Goal: Information Seeking & Learning: Learn about a topic

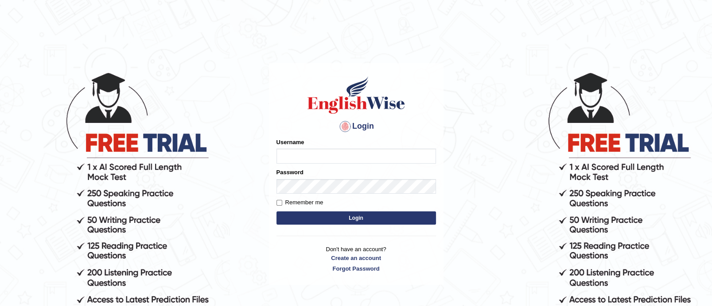
type input "TAKhalid"
click at [344, 219] on button "Login" at bounding box center [355, 218] width 159 height 13
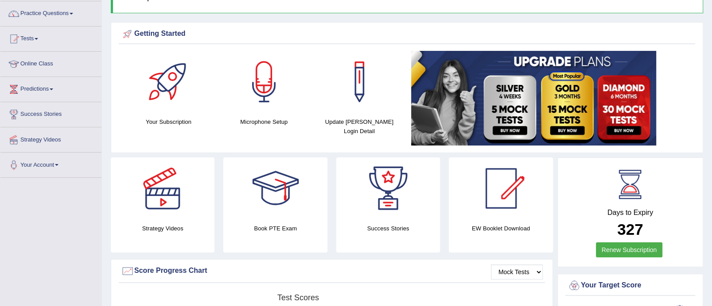
scroll to position [76, 0]
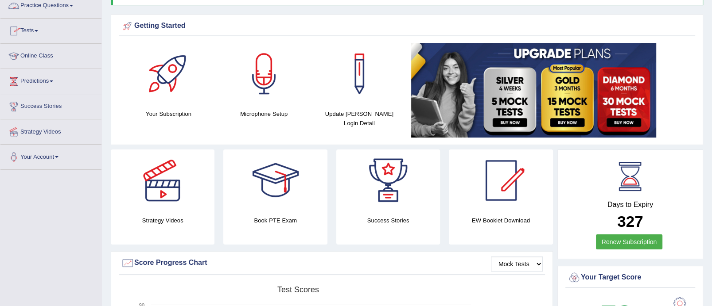
click at [73, 8] on link "Practice Questions" at bounding box center [50, 4] width 101 height 22
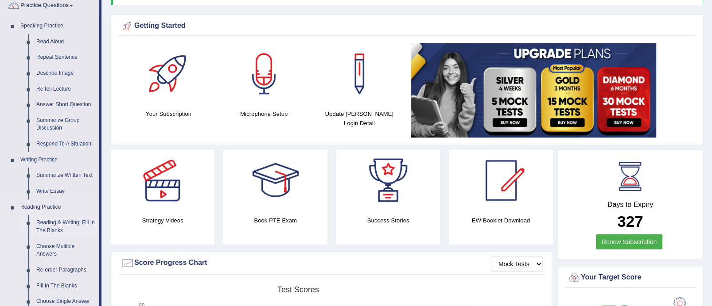
click at [64, 223] on link "Reading & Writing: Fill In The Blanks" at bounding box center [65, 226] width 67 height 23
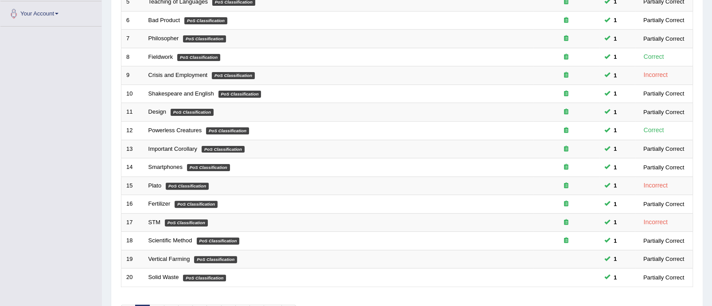
scroll to position [278, 0]
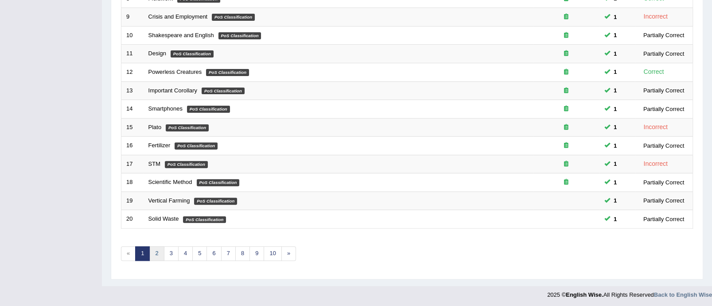
click at [158, 254] on link "2" at bounding box center [156, 254] width 15 height 15
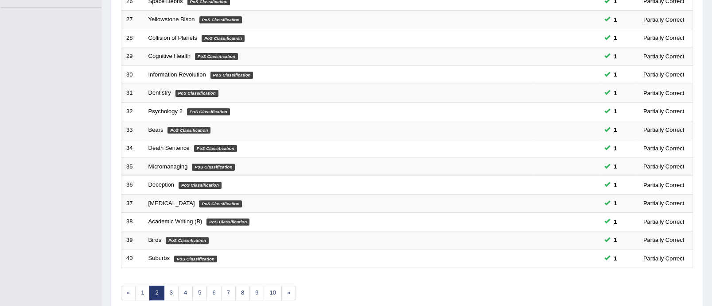
scroll to position [257, 0]
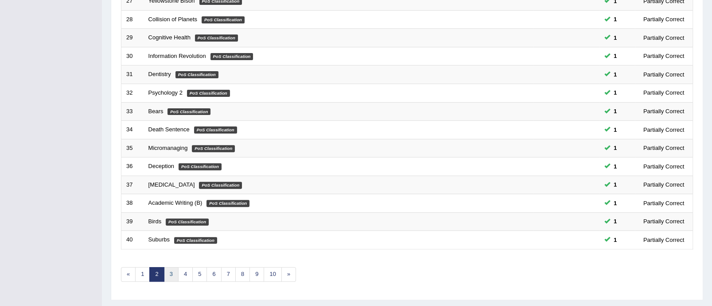
click at [171, 271] on link "3" at bounding box center [171, 274] width 15 height 15
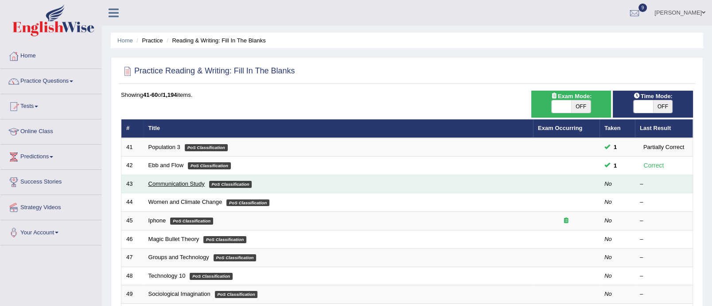
click at [178, 182] on link "Communication Study" at bounding box center [176, 184] width 56 height 7
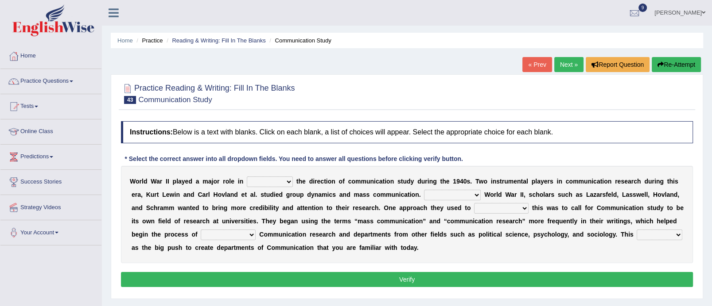
click at [291, 179] on select "shaping sharpening shunning shivering" at bounding box center [270, 182] width 46 height 11
select select "shaping"
click at [247, 177] on select "shaping sharpening shunning shivering" at bounding box center [270, 182] width 46 height 11
click at [476, 195] on select "Being followed To be followed Following Followed" at bounding box center [452, 195] width 57 height 11
select select "Being followed"
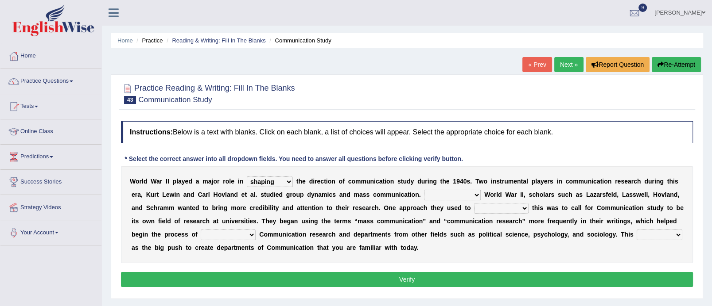
click at [424, 190] on select "Being followed To be followed Following Followed" at bounding box center [452, 195] width 57 height 11
click at [525, 207] on select "accompany accomplish acknowledge accommodate" at bounding box center [501, 208] width 54 height 11
select select "accomplish"
click at [474, 203] on select "accompany accomplish acknowledge accommodate" at bounding box center [501, 208] width 54 height 11
click at [256, 233] on select "discharging distinguishing disputing displaying" at bounding box center [228, 235] width 55 height 11
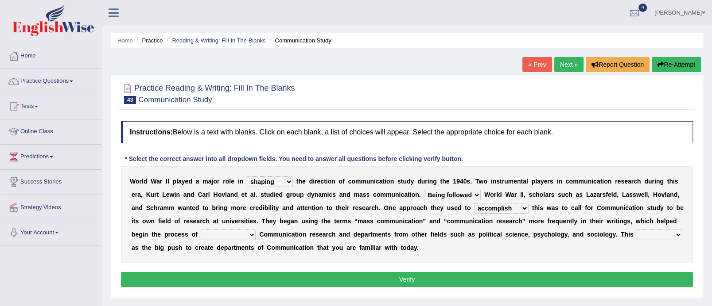
select select "displaying"
click at [224, 230] on select "discharging distinguishing disputing displaying" at bounding box center [228, 235] width 55 height 11
click at [636, 240] on select "served considered regarded provided" at bounding box center [659, 235] width 46 height 11
click at [525, 209] on select "accompany accomplish acknowledge accommodate" at bounding box center [501, 208] width 54 height 11
select select "accommodate"
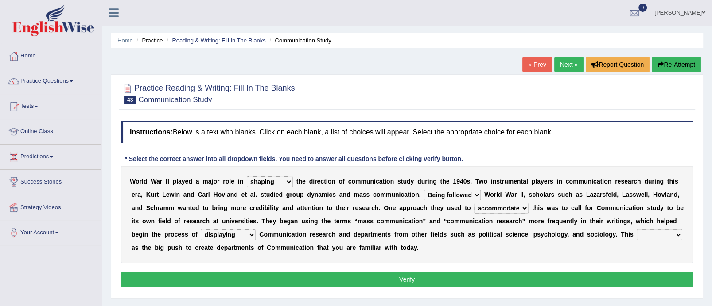
click at [474, 203] on select "accompany accomplish acknowledge accommodate" at bounding box center [501, 208] width 54 height 11
click at [256, 235] on select "discharging distinguishing disputing displaying" at bounding box center [228, 235] width 55 height 11
select select "distinguishing"
click at [224, 230] on select "discharging distinguishing disputing displaying" at bounding box center [228, 235] width 55 height 11
click at [636, 240] on select "served considered regarded provided" at bounding box center [659, 235] width 46 height 11
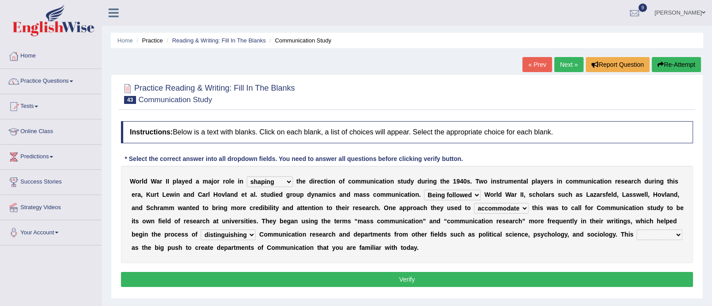
select select "provided"
click at [636, 240] on select "served considered regarded provided" at bounding box center [659, 235] width 46 height 11
click at [345, 275] on button "Verify" at bounding box center [407, 279] width 572 height 15
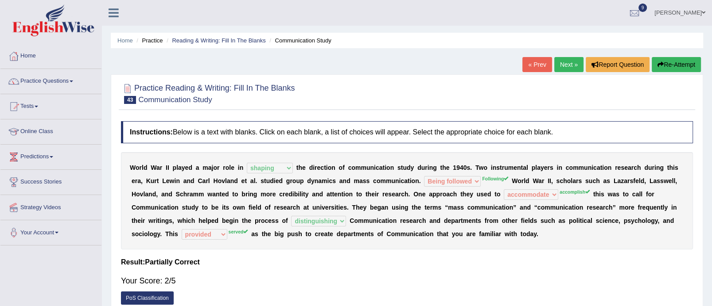
click at [573, 64] on link "Next »" at bounding box center [568, 64] width 29 height 15
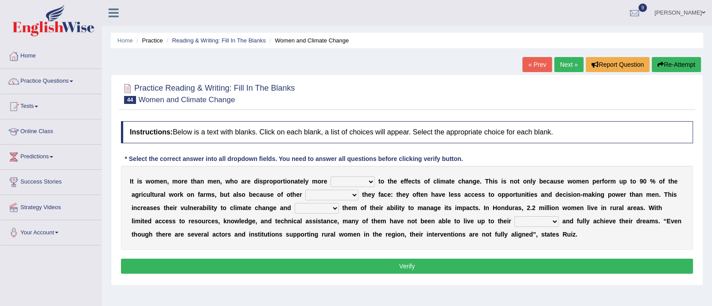
click at [370, 181] on select "defensive beatable vulnerable defective" at bounding box center [352, 182] width 44 height 11
select select "vulnerable"
click at [330, 177] on select "defensive beatable vulnerable defective" at bounding box center [352, 182] width 44 height 11
click at [354, 194] on select "chances challenges awkwardness changes" at bounding box center [331, 195] width 53 height 11
select select "challenges"
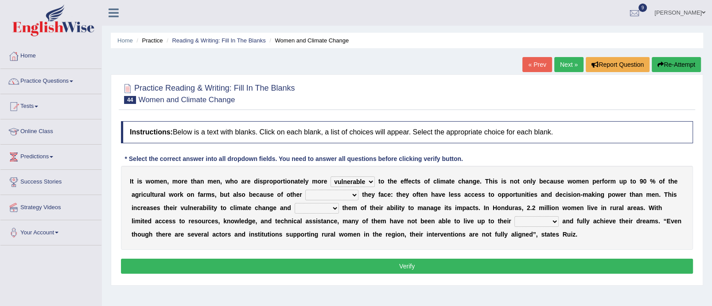
click at [305, 190] on select "chances challenges awkwardness changes" at bounding box center [331, 195] width 53 height 11
click at [332, 209] on select "deprives caprices deposits thrives" at bounding box center [317, 208] width 44 height 11
select select "deprives"
click at [295, 203] on select "deprives caprices deposits thrives" at bounding box center [317, 208] width 44 height 11
click at [553, 223] on select "endurance patience capacities publicity" at bounding box center [536, 222] width 44 height 11
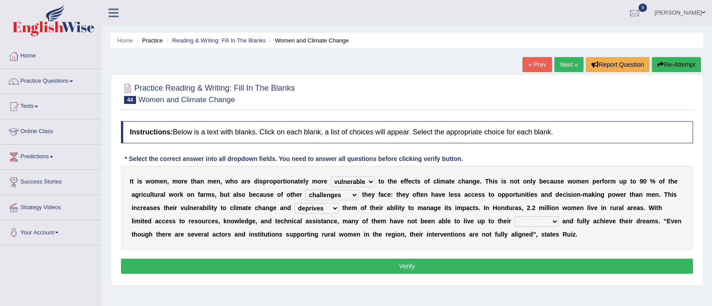
select select "capacities"
click at [514, 217] on select "endurance patience capacities publicity" at bounding box center [536, 222] width 44 height 11
click at [516, 264] on button "Verify" at bounding box center [407, 266] width 572 height 15
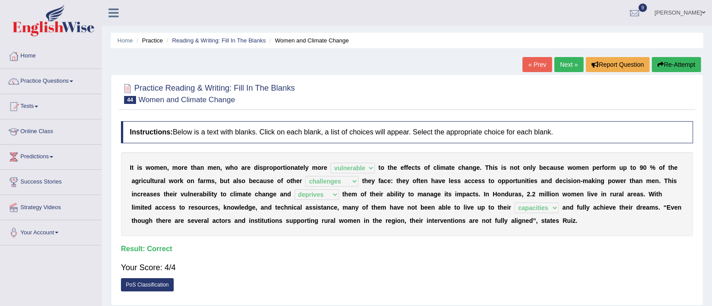
click at [567, 63] on link "Next »" at bounding box center [568, 64] width 29 height 15
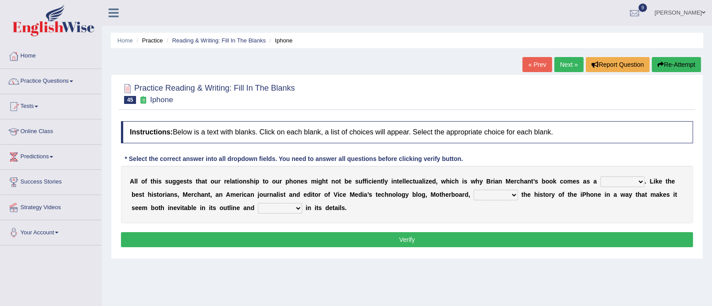
click at [640, 179] on select "privilege relief demotion flash" at bounding box center [622, 182] width 44 height 11
select select "relief"
click at [600, 177] on select "privilege relief demotion flash" at bounding box center [622, 182] width 44 height 11
click at [509, 194] on select "enriches unpacks detours contorts" at bounding box center [495, 195] width 44 height 11
select select "unpacks"
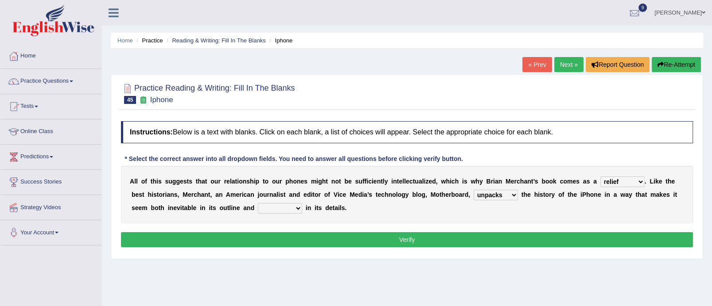
click at [473, 190] on select "enriches unpacks detours contorts" at bounding box center [495, 195] width 44 height 11
click at [297, 210] on select "surprises surprised surprising surprise" at bounding box center [280, 208] width 44 height 11
select select "surprise"
click at [258, 203] on select "surprises surprised surprising surprise" at bounding box center [280, 208] width 44 height 11
click at [350, 237] on button "Verify" at bounding box center [407, 240] width 572 height 15
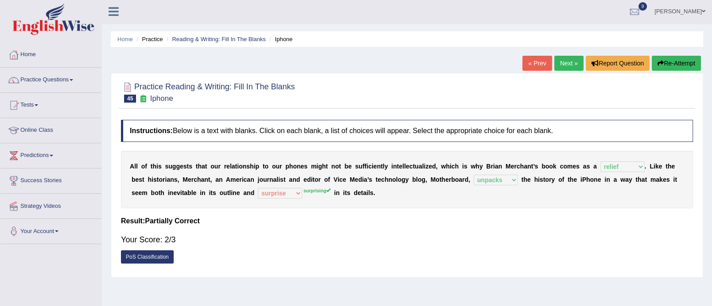
scroll to position [1, 0]
click at [571, 67] on link "Next »" at bounding box center [568, 63] width 29 height 15
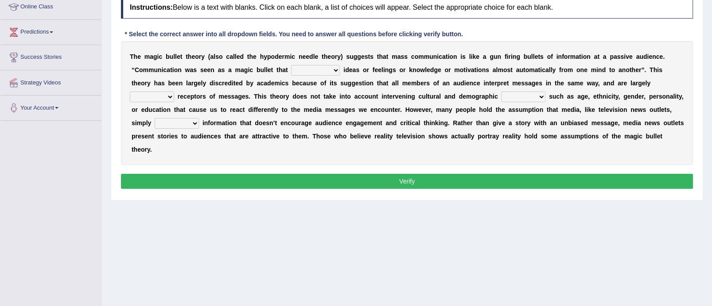
scroll to position [128, 0]
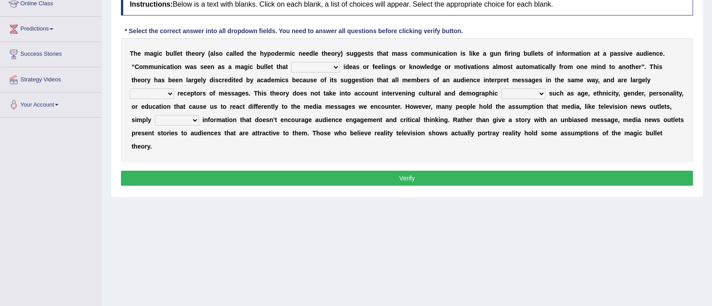
click at [337, 67] on select "transported translated transferred transformed" at bounding box center [315, 67] width 49 height 11
select select "transferred"
click at [291, 62] on select "transported translated transferred transformed" at bounding box center [315, 67] width 49 height 11
click at [171, 95] on select "negative active positive passive" at bounding box center [152, 94] width 44 height 11
click at [542, 94] on select "variables varies varieties variations" at bounding box center [523, 94] width 44 height 11
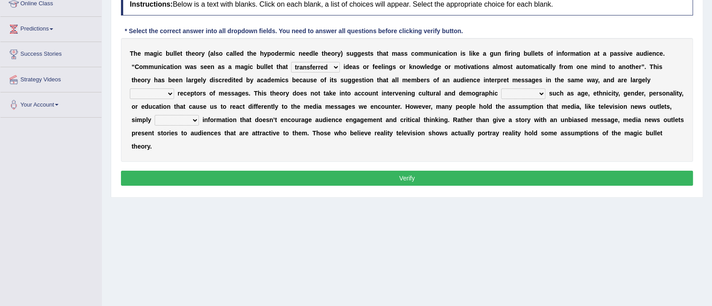
select select "variations"
click at [501, 89] on select "variables varies varieties variations" at bounding box center [523, 94] width 44 height 11
click at [193, 119] on select "respond resume release request" at bounding box center [177, 120] width 44 height 11
select select "release"
click at [155, 115] on select "respond resume release request" at bounding box center [177, 120] width 44 height 11
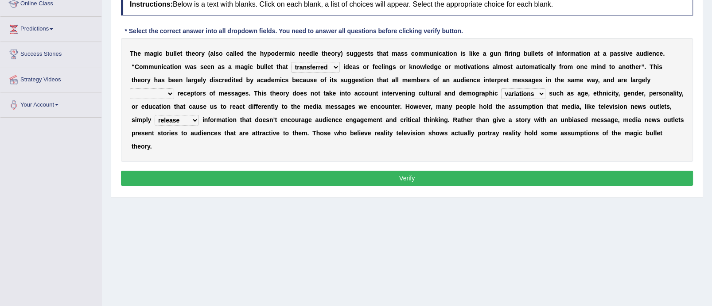
click at [242, 174] on button "Verify" at bounding box center [407, 178] width 572 height 15
click at [258, 177] on button "Verify" at bounding box center [407, 178] width 572 height 15
click at [167, 92] on select "negative active positive passive" at bounding box center [152, 94] width 44 height 11
select select "passive"
click at [130, 89] on select "negative active positive passive" at bounding box center [152, 94] width 44 height 11
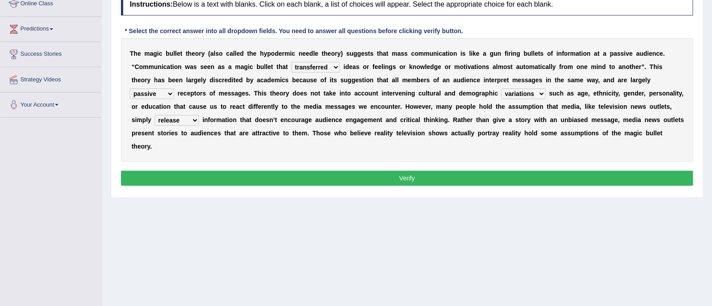
click at [256, 174] on button "Verify" at bounding box center [407, 178] width 572 height 15
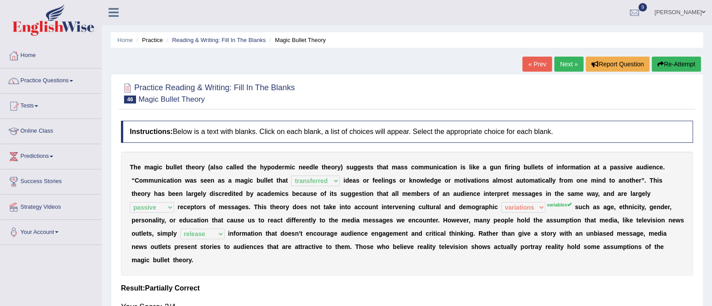
scroll to position [0, 0]
click at [566, 65] on link "Next »" at bounding box center [568, 64] width 29 height 15
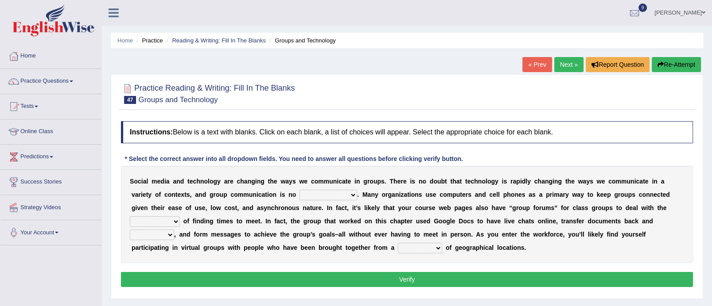
scroll to position [57, 0]
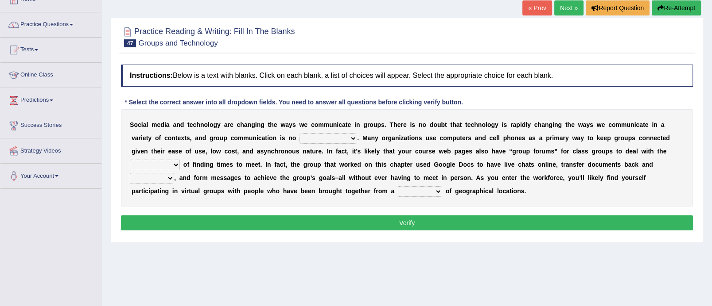
click at [348, 137] on select "exception exemplification extradition excursion" at bounding box center [328, 138] width 58 height 11
select select "excursion"
click at [299, 133] on select "exception exemplification extradition excursion" at bounding box center [328, 138] width 58 height 11
click at [177, 165] on select "localities liabilities complexities causalities" at bounding box center [155, 165] width 50 height 11
select select "localities"
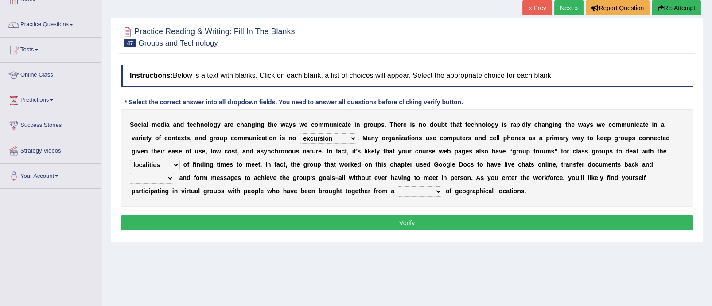
click at [130, 160] on select "localities liabilities complexities causalities" at bounding box center [155, 165] width 50 height 11
click at [167, 179] on select "fill forth toward beyond" at bounding box center [152, 178] width 44 height 11
select select "fill"
click at [130, 173] on select "fill forth toward beyond" at bounding box center [152, 178] width 44 height 11
click at [431, 190] on select "form variety kind variation" at bounding box center [420, 191] width 44 height 11
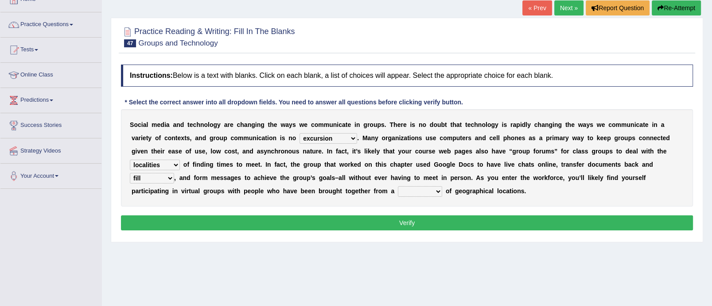
select select "variety"
click at [398, 186] on select "form variety kind variation" at bounding box center [420, 191] width 44 height 11
click at [420, 223] on button "Verify" at bounding box center [407, 223] width 572 height 15
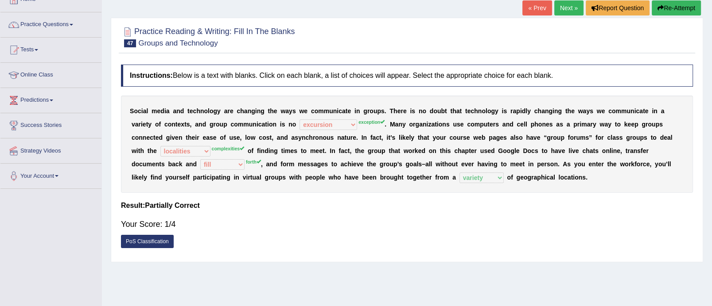
click at [568, 7] on link "Next »" at bounding box center [568, 7] width 29 height 15
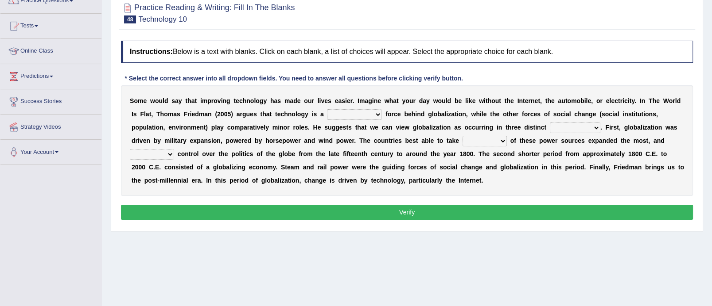
scroll to position [82, 0]
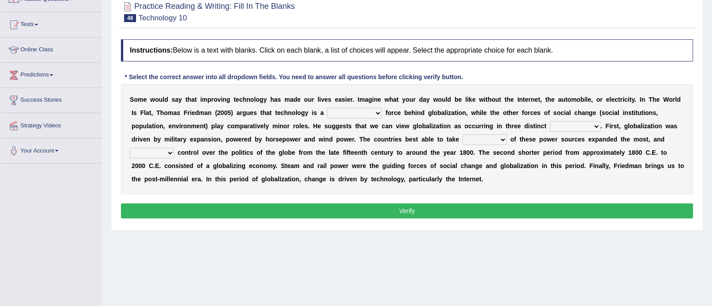
click at [380, 112] on select "driving demeaning distinguishing demanding" at bounding box center [354, 113] width 55 height 11
select select "driving"
click at [327, 108] on select "driving demeaning distinguishing demanding" at bounding box center [354, 113] width 55 height 11
click at [597, 128] on select "periods periodicals perspectives perceptions" at bounding box center [575, 126] width 50 height 11
select select "perspectives"
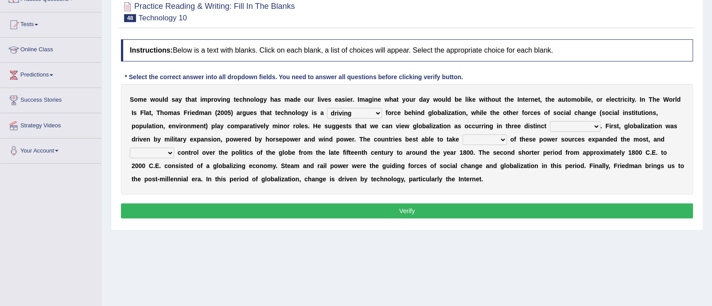
click at [550, 121] on select "periods periodicals perspectives perceptions" at bounding box center [575, 126] width 50 height 11
click at [502, 140] on select "action advantage account care" at bounding box center [484, 140] width 44 height 11
select select "care"
click at [462, 135] on select "action advantage account care" at bounding box center [484, 140] width 44 height 11
click at [171, 151] on select "exist extract exert expect" at bounding box center [152, 153] width 44 height 11
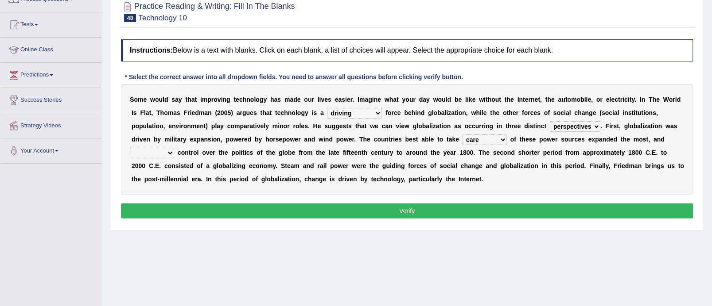
select select "exert"
click at [130, 148] on select "exist extract exert expect" at bounding box center [152, 153] width 44 height 11
click at [207, 204] on button "Verify" at bounding box center [407, 211] width 572 height 15
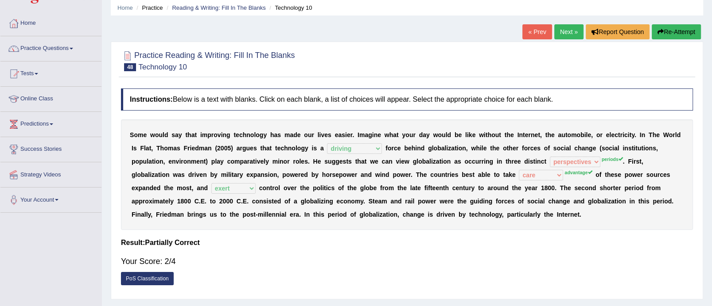
scroll to position [0, 0]
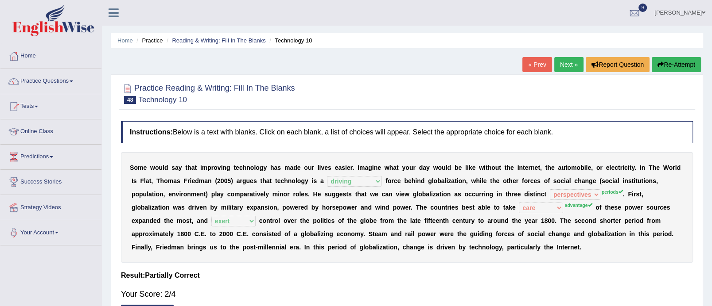
click at [566, 62] on link "Next »" at bounding box center [568, 64] width 29 height 15
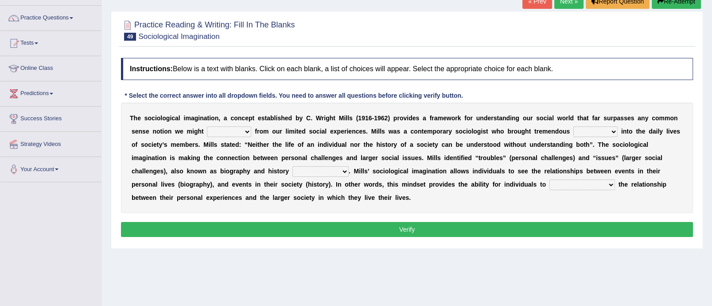
scroll to position [67, 0]
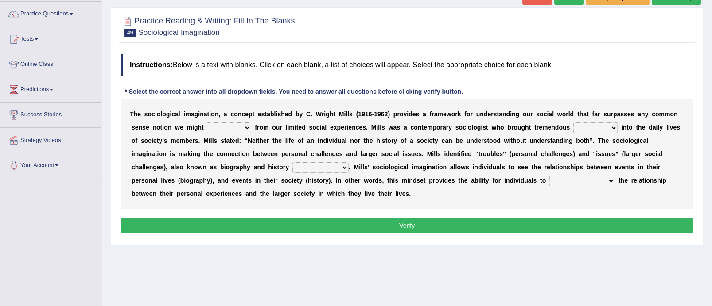
click at [247, 127] on select "depart derive describe deprive" at bounding box center [229, 128] width 44 height 11
select select "describe"
click at [207, 123] on select "depart derive describe deprive" at bounding box center [229, 128] width 44 height 11
click at [615, 126] on select "sight insight comment interaction" at bounding box center [595, 128] width 44 height 11
select select "insight"
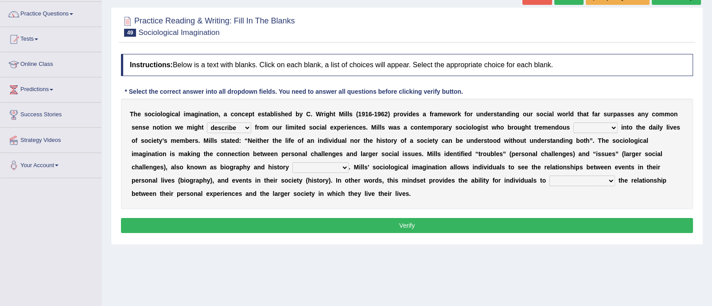
click at [573, 123] on select "sight insight comment interaction" at bounding box center [595, 128] width 44 height 11
click at [343, 168] on select "accordingly collectively respectively spontaneously" at bounding box center [320, 168] width 56 height 11
select select "respectively"
click at [292, 163] on select "accordingly collectively respectively spontaneously" at bounding box center [320, 168] width 56 height 11
click at [615, 179] on b at bounding box center [617, 180] width 4 height 7
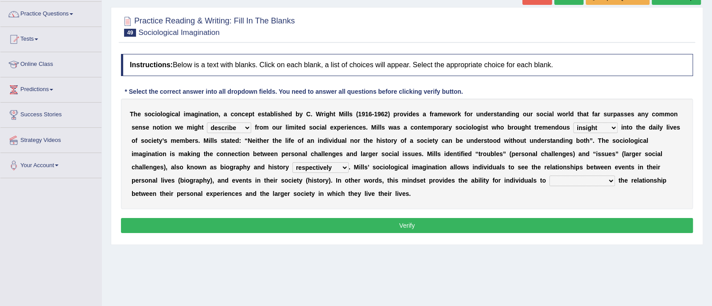
click at [612, 180] on select "commercialize capitalize realize compartmentalize" at bounding box center [582, 181] width 66 height 11
select select "realize"
click at [549, 176] on select "commercialize capitalize realize compartmentalize" at bounding box center [582, 181] width 66 height 11
click at [530, 220] on button "Verify" at bounding box center [407, 225] width 572 height 15
